Goal: Check status: Check status

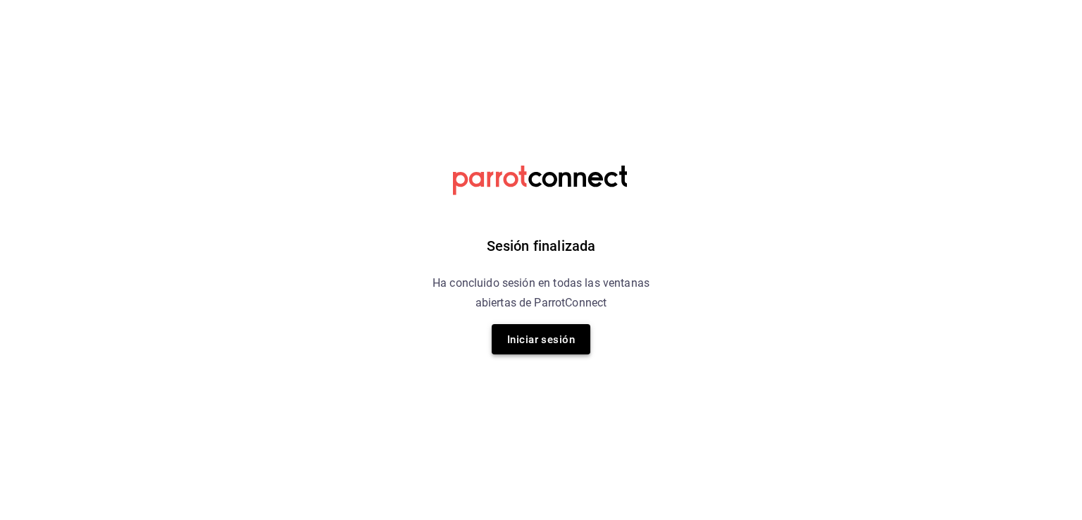
click at [551, 340] on font "Iniciar sesión" at bounding box center [541, 339] width 68 height 13
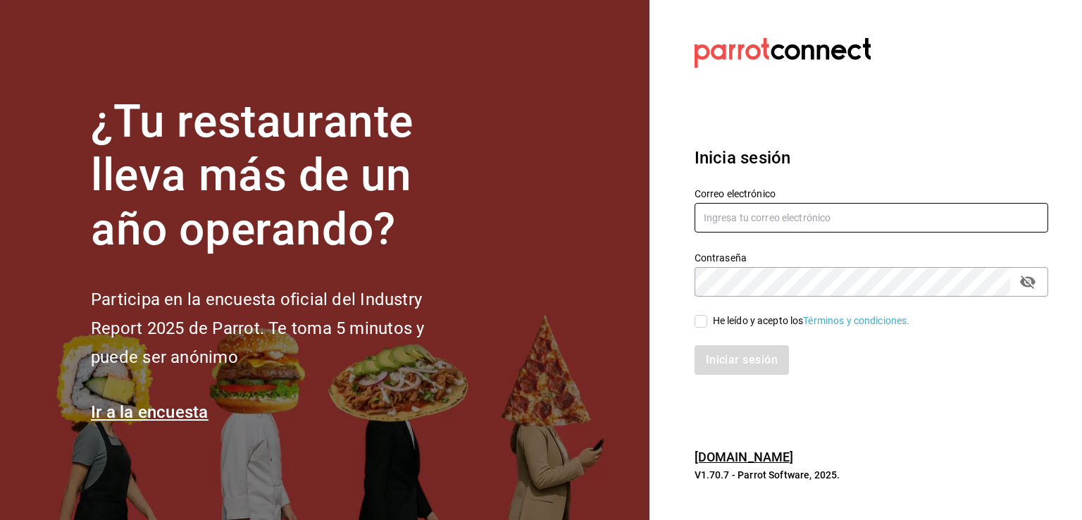
type input "nicedaypuebla@gmail.com"
click at [703, 320] on input "He leído y acepto los Términos y condiciones." at bounding box center [701, 321] width 13 height 13
checkbox input "true"
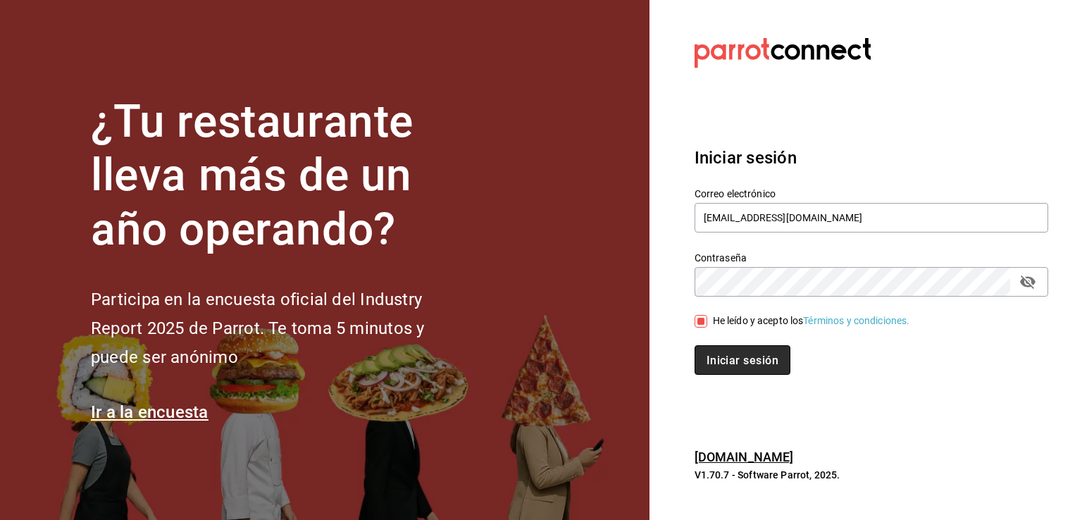
click at [713, 361] on font "Iniciar sesión" at bounding box center [743, 360] width 72 height 13
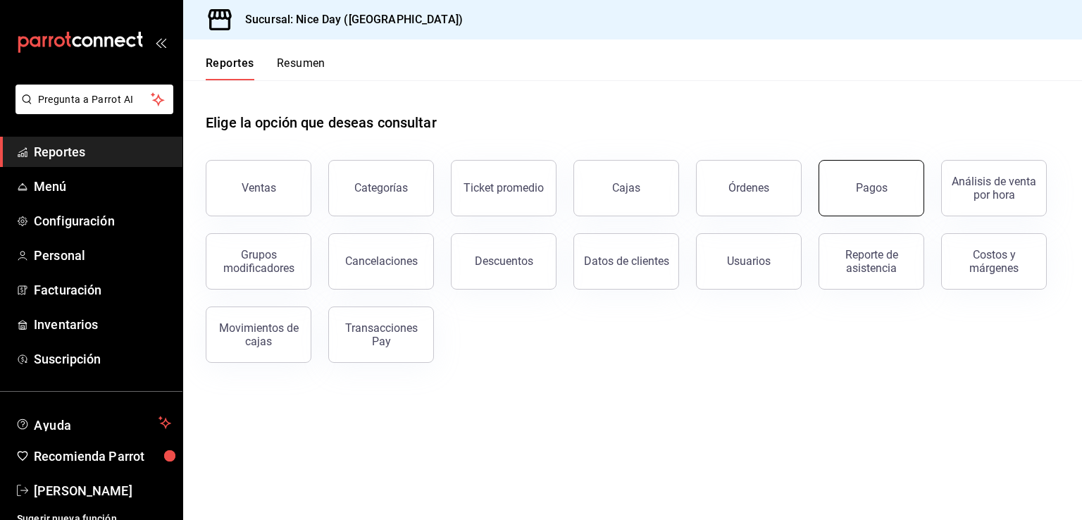
click at [860, 182] on div "Pagos" at bounding box center [872, 187] width 32 height 13
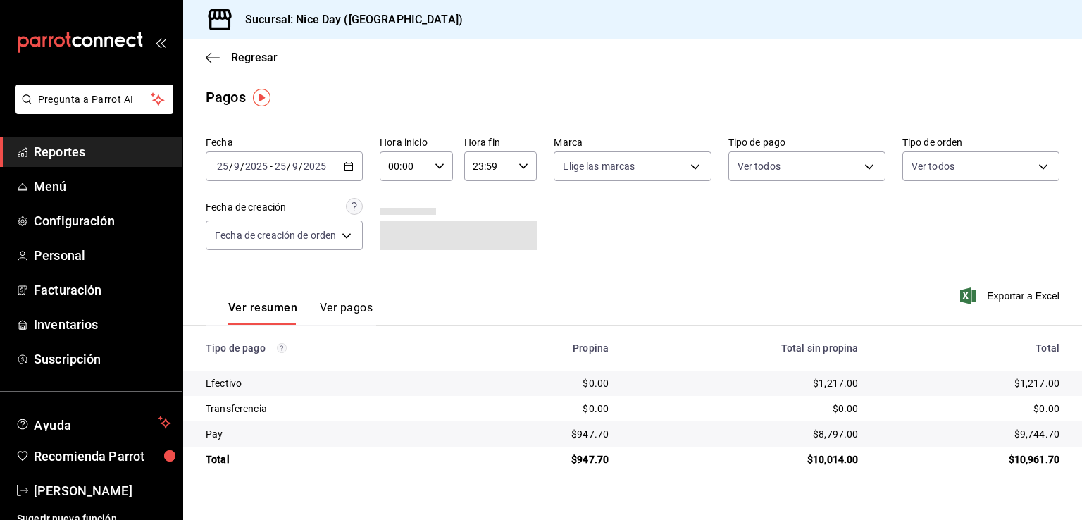
click at [347, 164] on icon "button" at bounding box center [349, 166] width 10 height 10
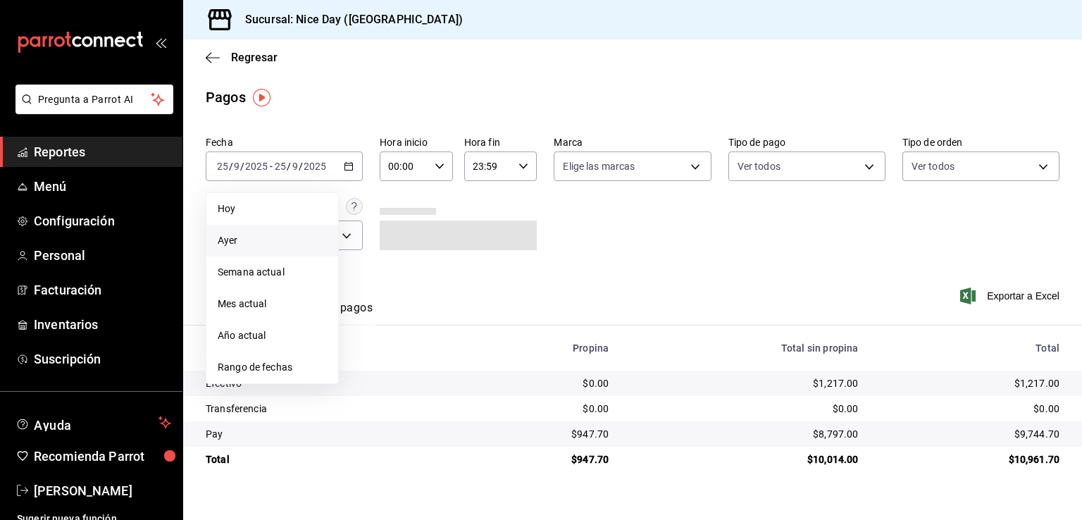
click at [247, 233] on span "Ayer" at bounding box center [272, 240] width 109 height 15
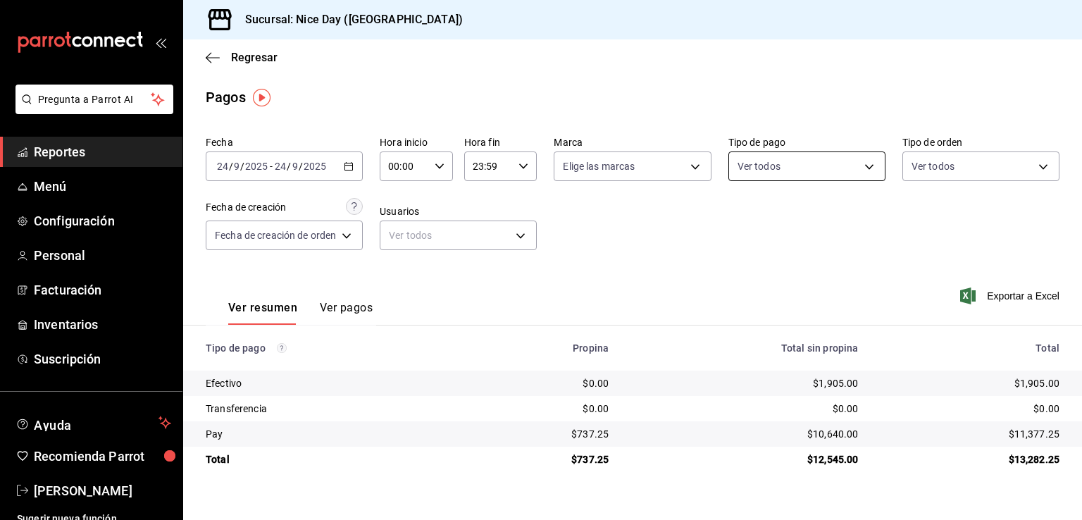
click at [807, 159] on body "Pregunta a Parrot AI Reportes Menú Configuración Personal Facturación Inventari…" at bounding box center [541, 260] width 1082 height 520
click at [762, 226] on div "Ver todos" at bounding box center [774, 219] width 73 height 30
type input "f7250dd3-878b-4489-8f23-56df5ef1d464,34b233de-675a-4fec-a499-5a8c08610281,f8802…"
checkbox input "true"
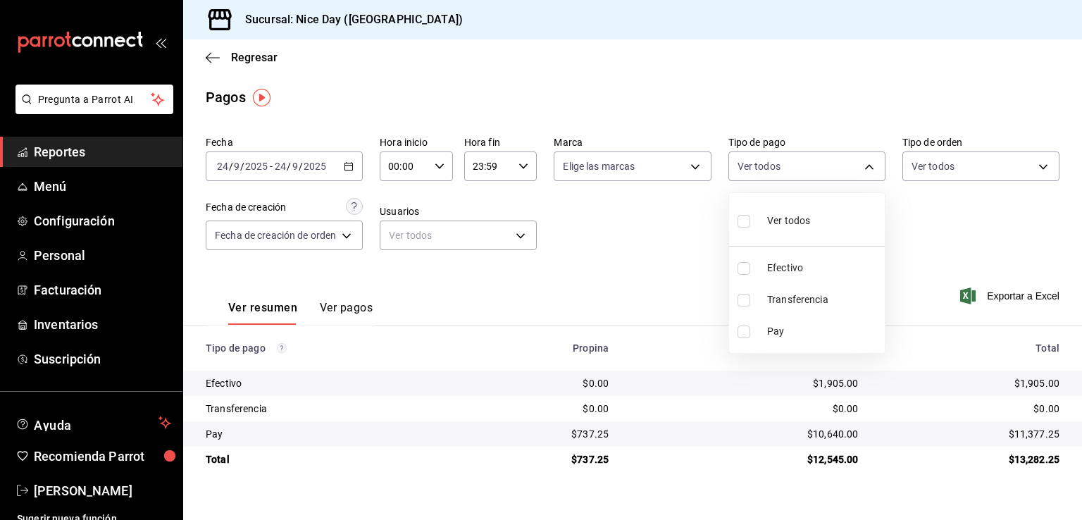
checkbox input "true"
click at [622, 240] on div at bounding box center [541, 260] width 1082 height 520
